Goal: Task Accomplishment & Management: Manage account settings

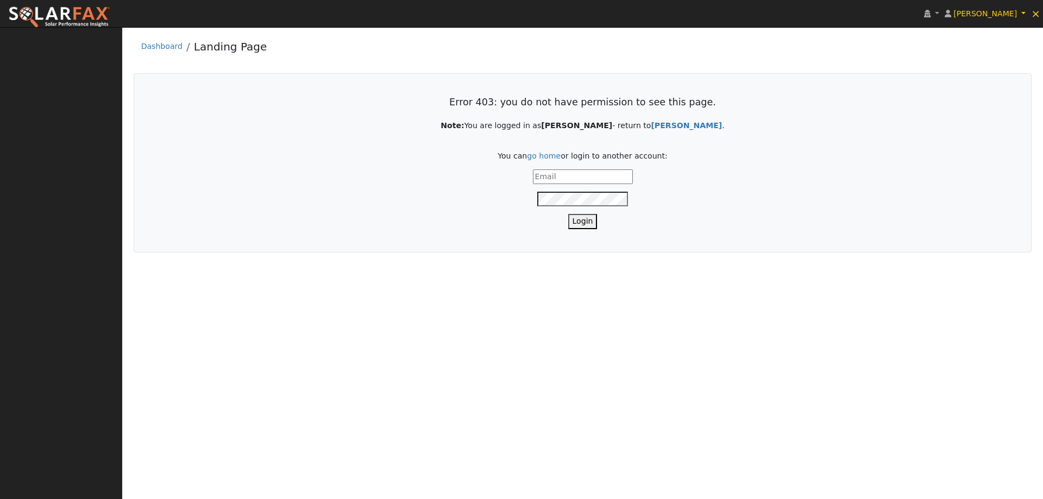
type input "[PERSON_NAME][EMAIL_ADDRESS][PERSON_NAME][DOMAIN_NAME]"
click at [591, 223] on button "Login" at bounding box center [582, 221] width 29 height 15
